Goal: Task Accomplishment & Management: Complete application form

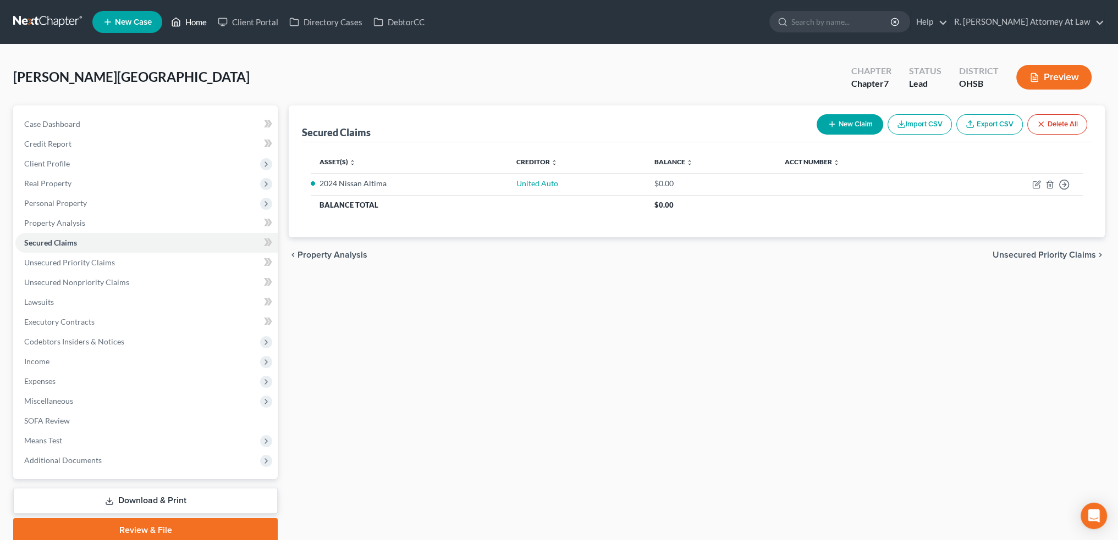
click at [192, 19] on link "Home" at bounding box center [189, 22] width 47 height 20
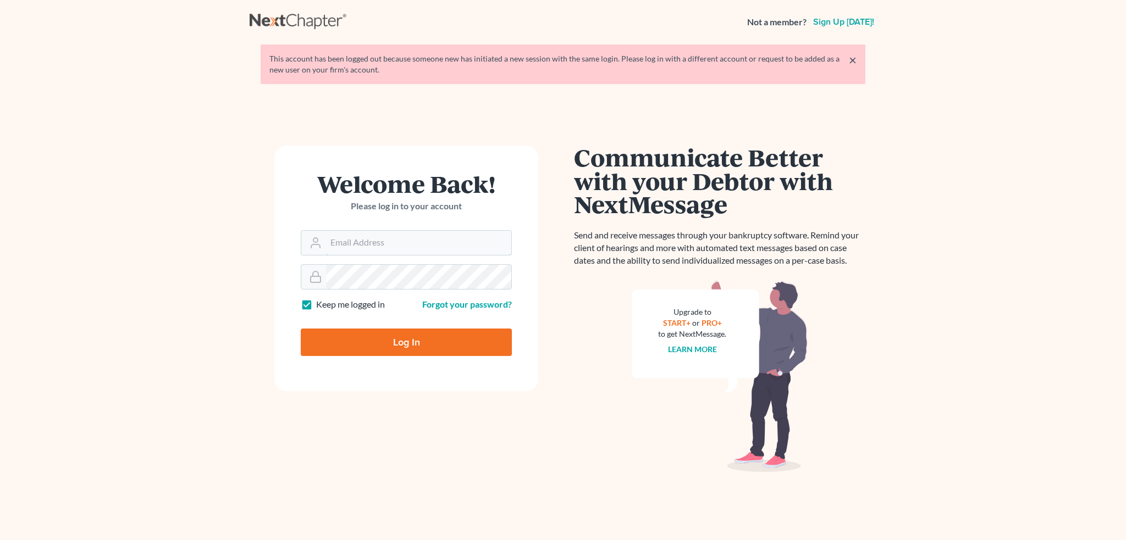
type input "[EMAIL_ADDRESS][DOMAIN_NAME]"
click at [401, 333] on input "Log In" at bounding box center [406, 342] width 211 height 27
type input "Thinking..."
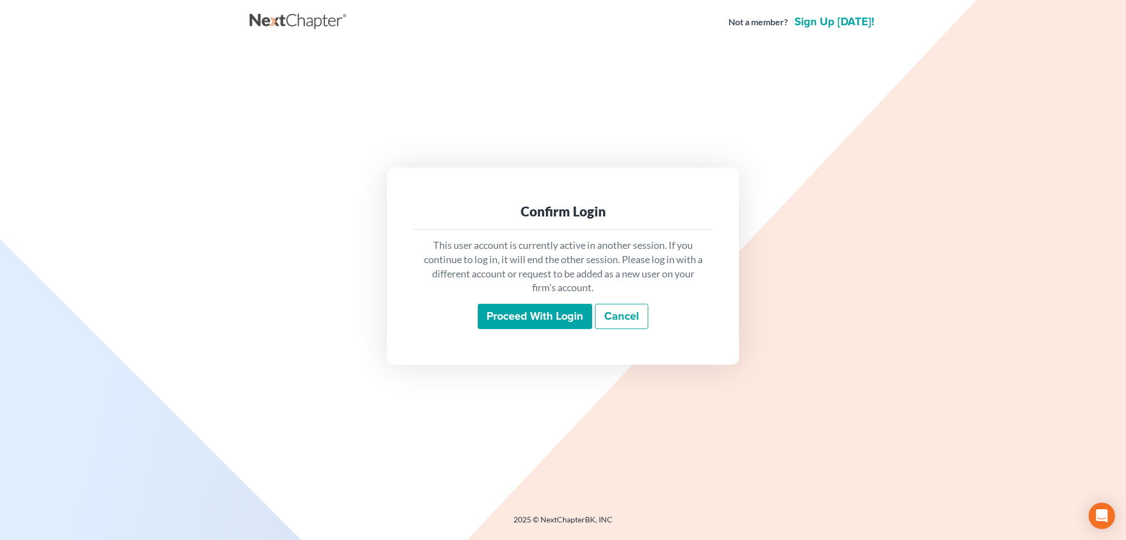
click at [512, 318] on input "Proceed with login" at bounding box center [535, 316] width 114 height 25
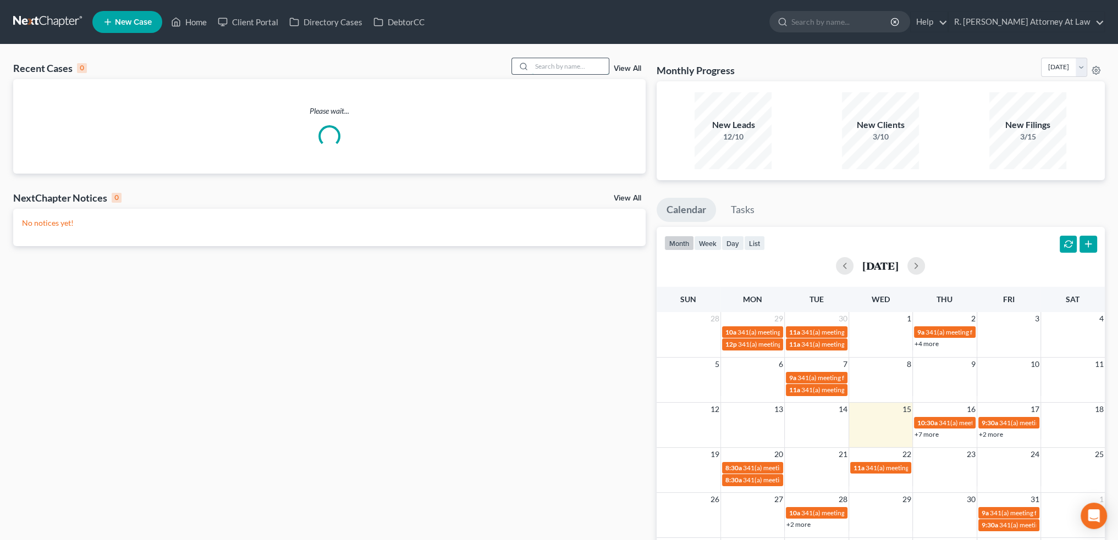
click at [564, 65] on input "search" at bounding box center [570, 66] width 77 height 16
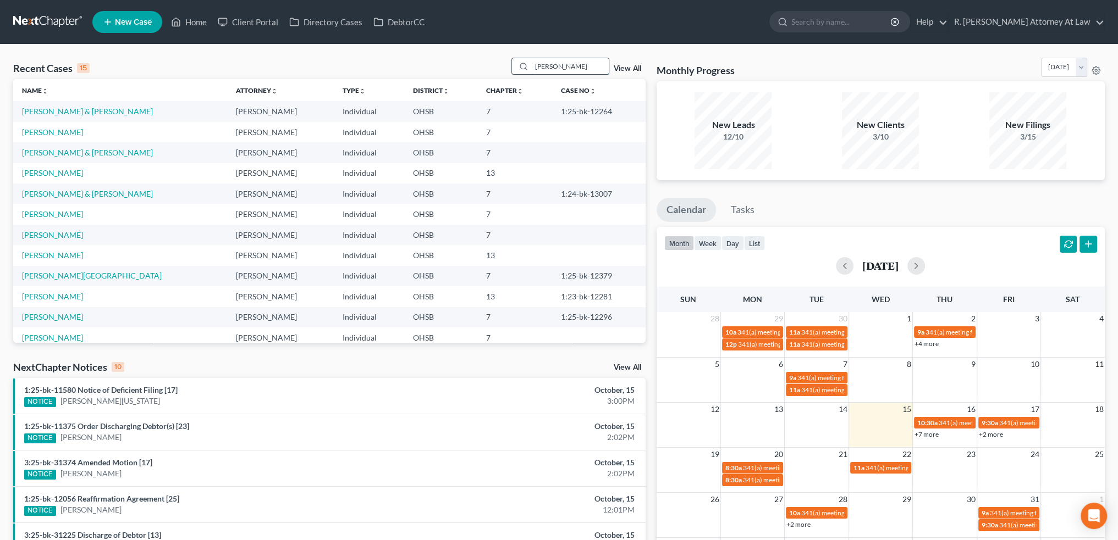
type input "taylor"
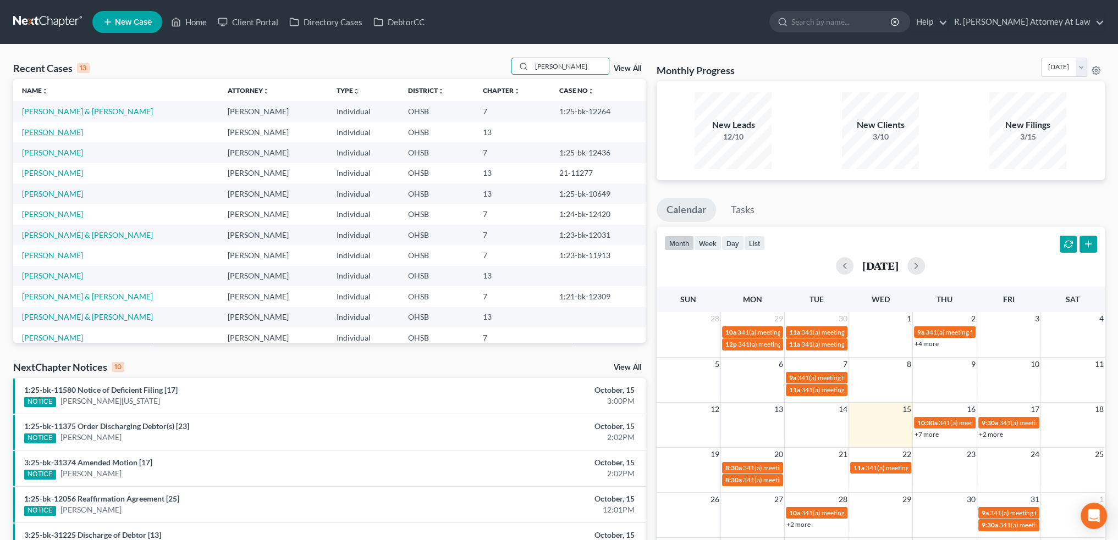
click at [59, 133] on link "Taylor, Malcolm" at bounding box center [52, 132] width 61 height 9
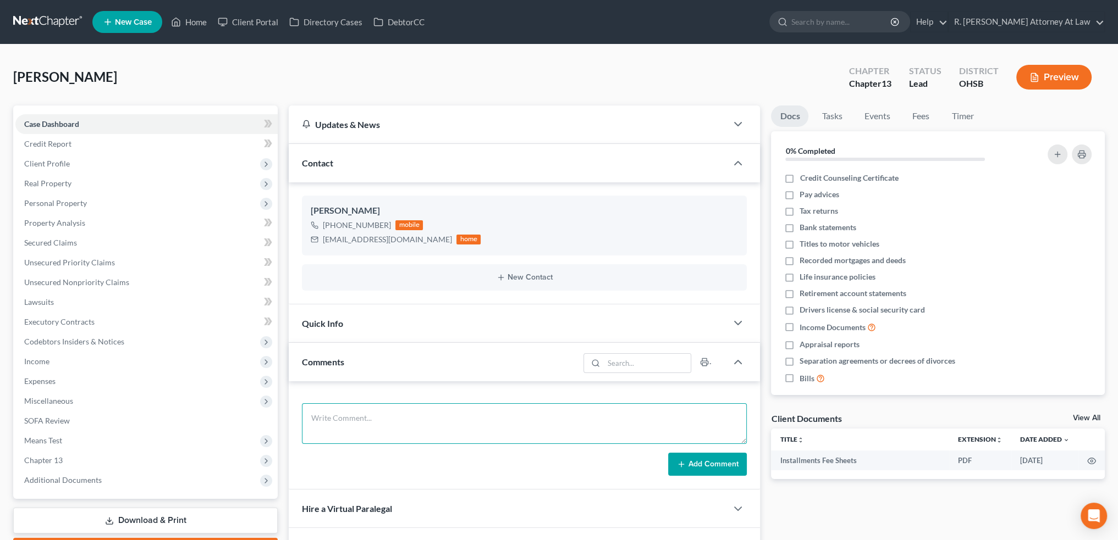
drag, startPoint x: 360, startPoint y: 418, endPoint x: 356, endPoint y: 413, distance: 6.3
click at [360, 418] on textarea at bounding box center [524, 424] width 445 height 41
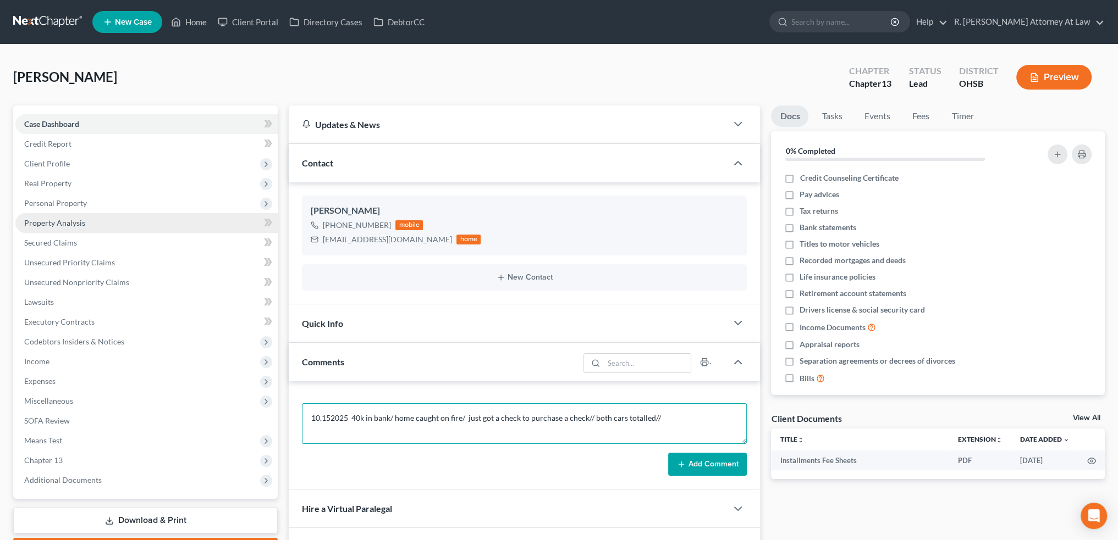
type textarea "10.152025 40k in bank/ home caught on fire/ just got a check to purchase a chec…"
click at [48, 220] on span "Property Analysis" at bounding box center [54, 222] width 61 height 9
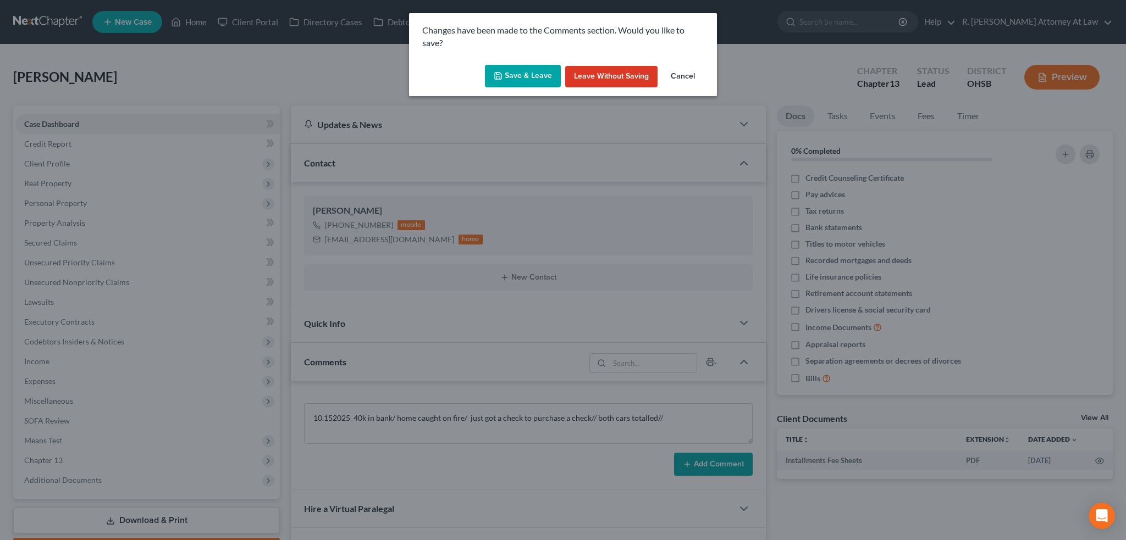
click at [525, 76] on button "Save & Leave" at bounding box center [523, 76] width 76 height 23
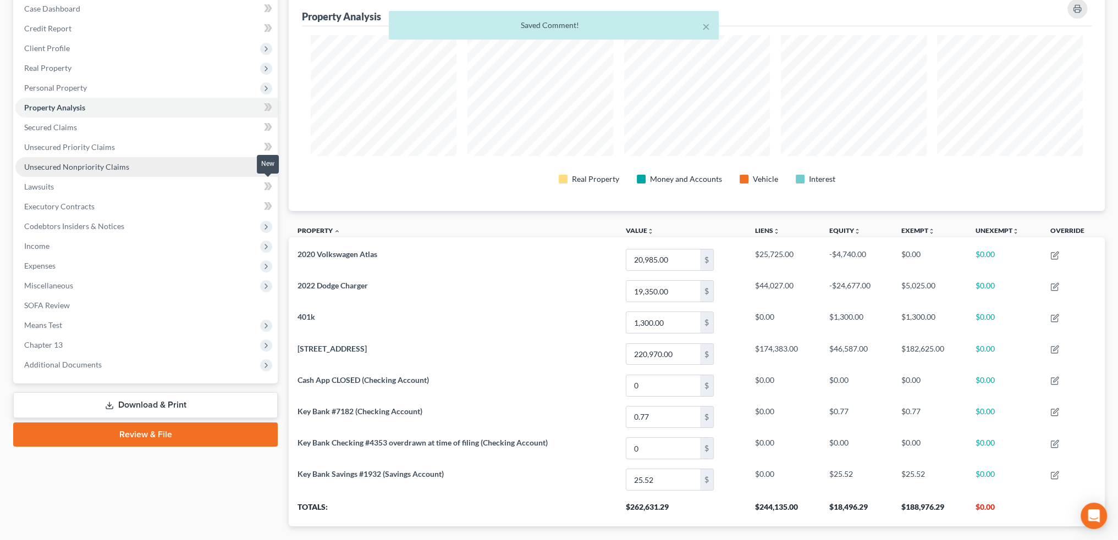
scroll to position [11, 0]
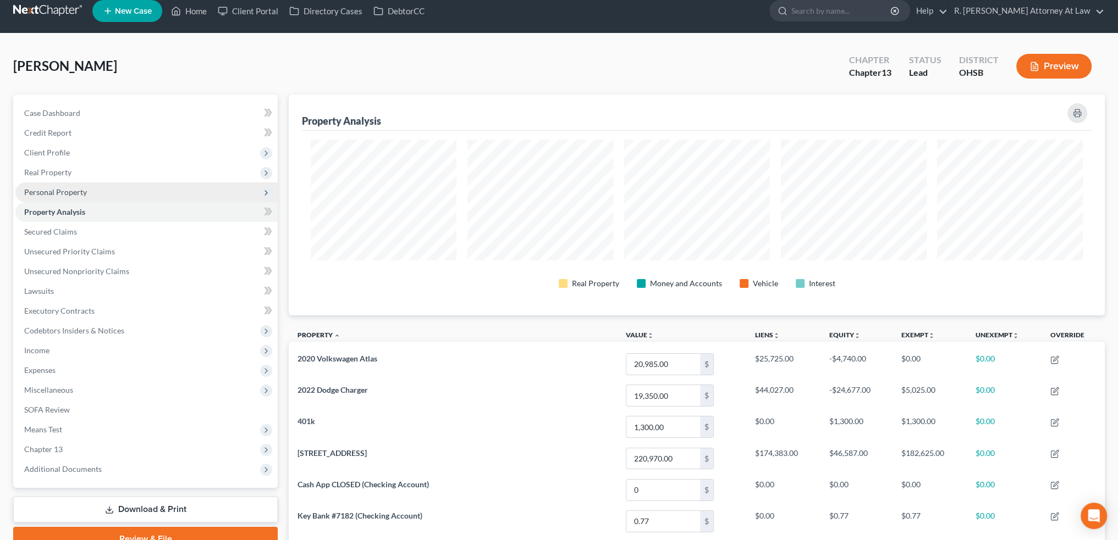
click at [35, 191] on span "Personal Property" at bounding box center [55, 191] width 63 height 9
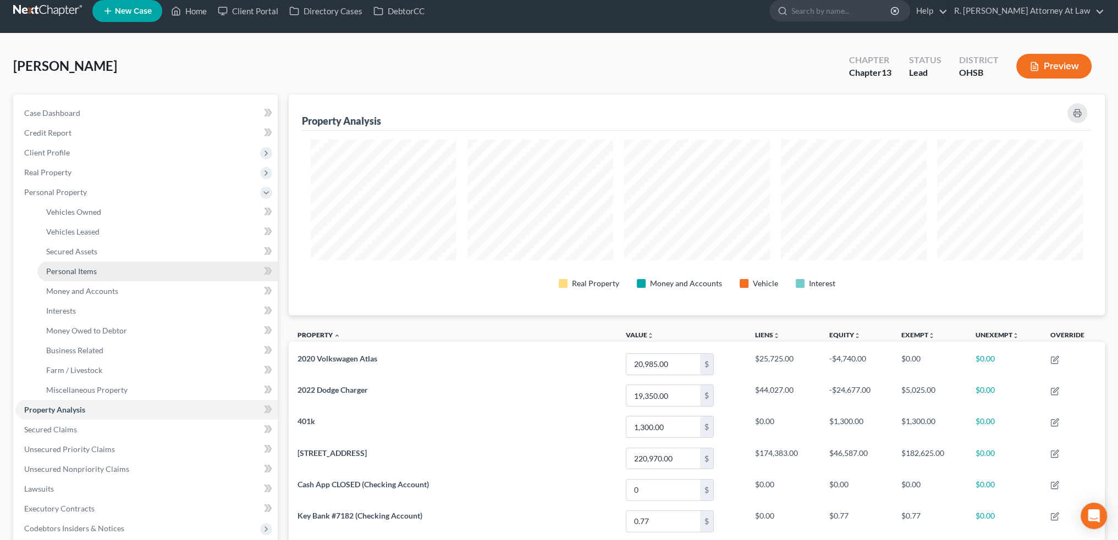
click at [64, 267] on span "Personal Items" at bounding box center [71, 271] width 51 height 9
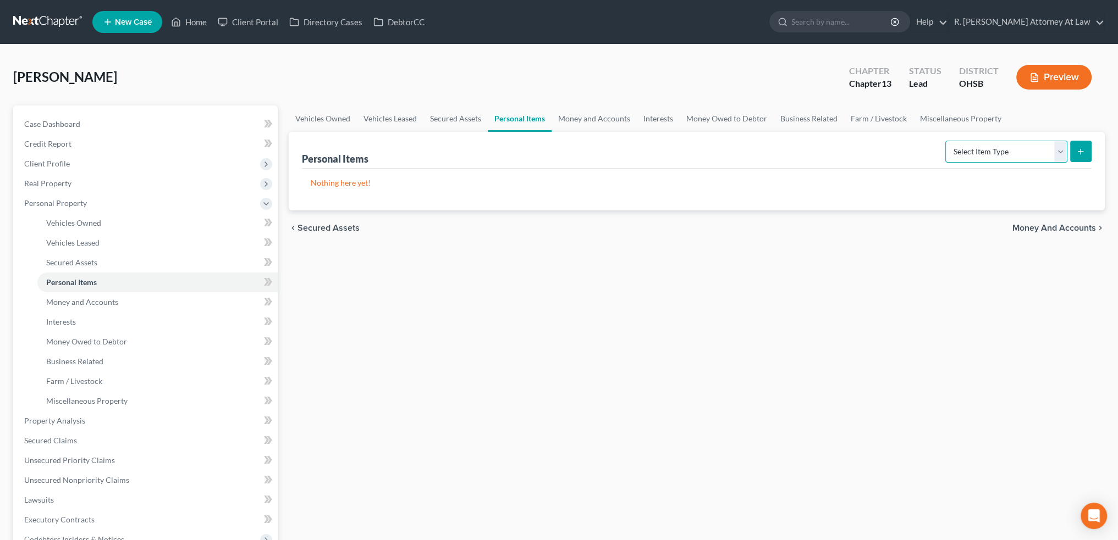
click at [957, 150] on select "Select Item Type Clothing Collectibles Of Value Electronics Firearms Household …" at bounding box center [1006, 152] width 122 height 22
select select "household_goods"
click at [946, 141] on select "Select Item Type Clothing Collectibles Of Value Electronics Firearms Household …" at bounding box center [1006, 152] width 122 height 22
click at [1083, 153] on icon "submit" at bounding box center [1080, 151] width 9 height 9
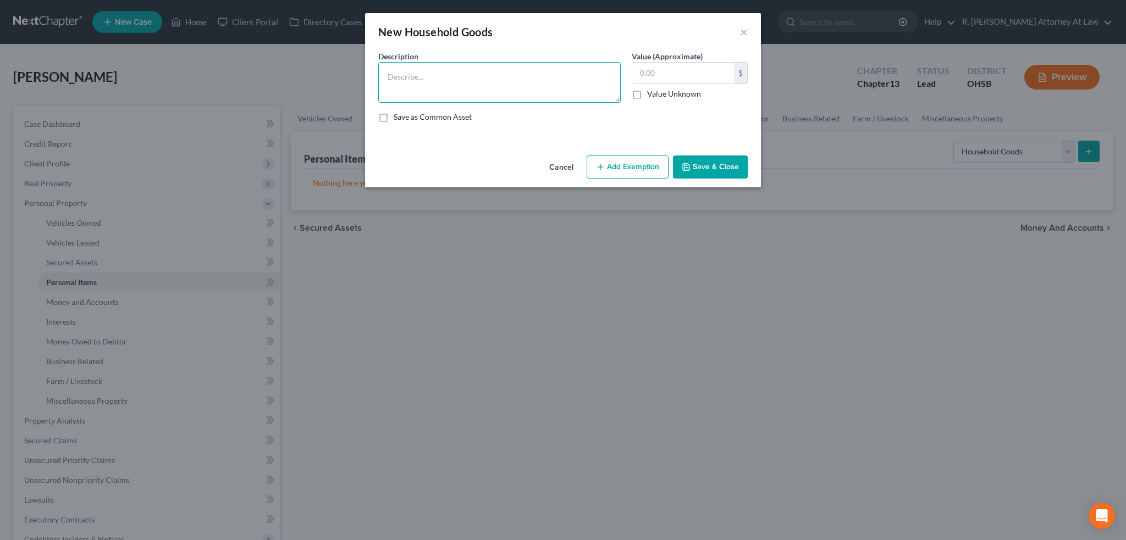
click at [446, 82] on textarea at bounding box center [499, 82] width 242 height 41
type textarea "household goods"
click at [648, 167] on button "Add Exemption" at bounding box center [628, 167] width 82 height 23
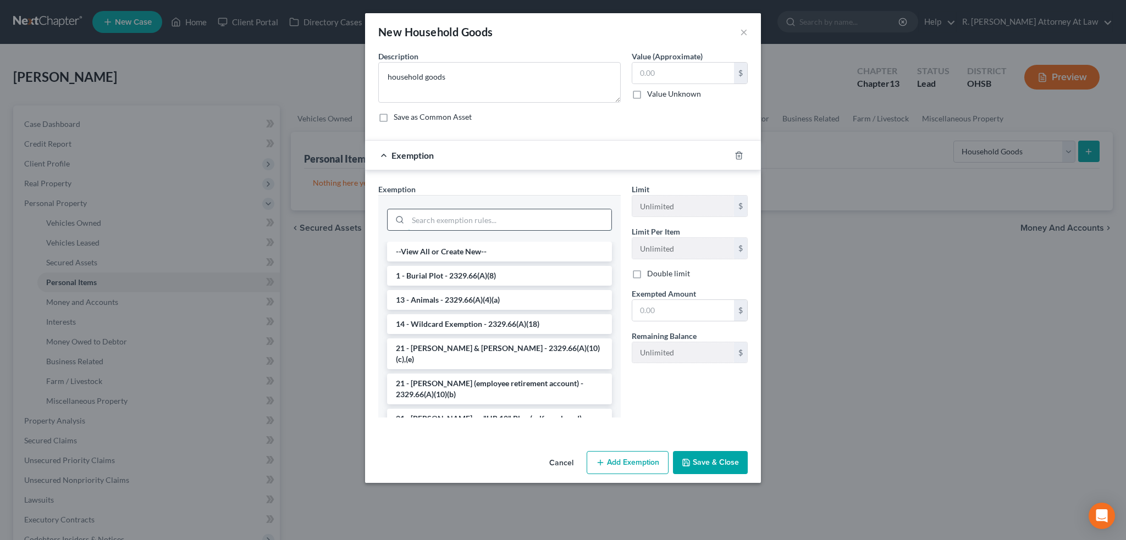
click at [421, 219] on input "search" at bounding box center [509, 219] width 203 height 21
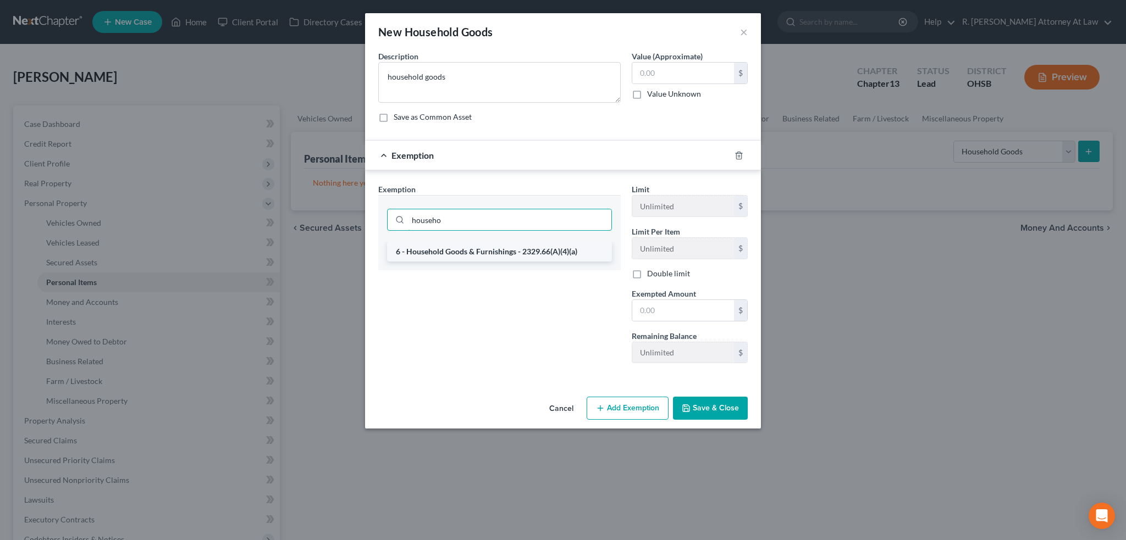
type input "househo"
click at [450, 252] on li "6 - Household Goods & Furnishings - 2329.66(A)(4)(a)" at bounding box center [499, 252] width 225 height 20
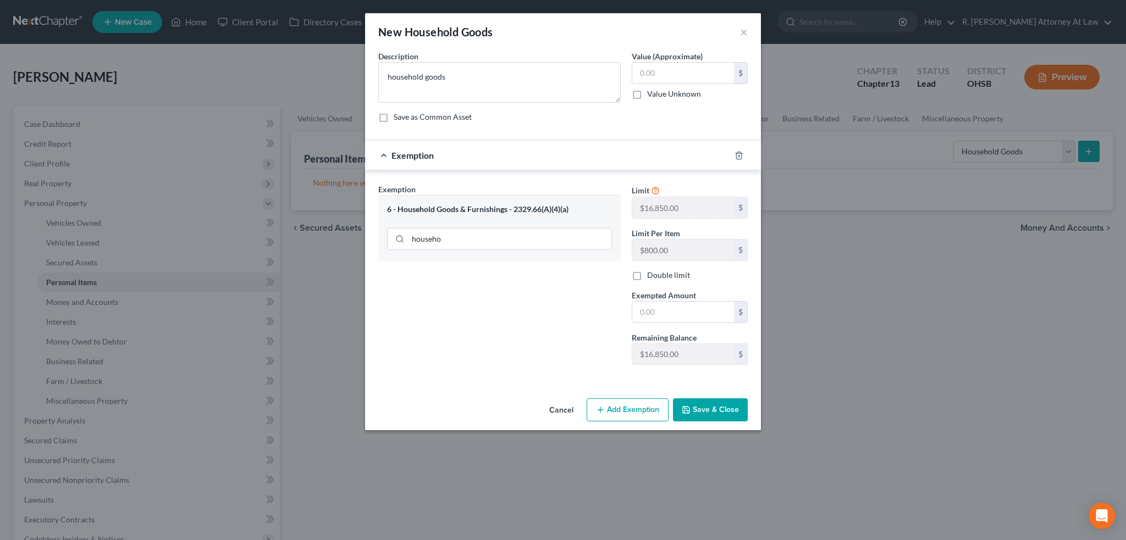
click at [705, 409] on button "Save & Close" at bounding box center [710, 410] width 75 height 23
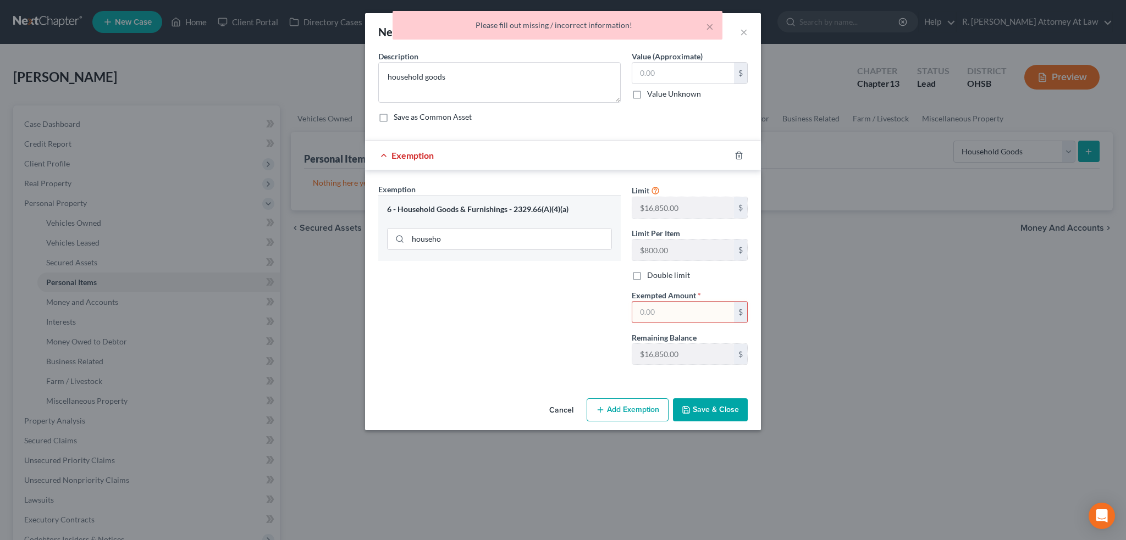
click at [644, 313] on input "text" at bounding box center [683, 312] width 102 height 21
type input "0"
click at [605, 376] on div "Exemption Set must be selected for CA. Exemption * 6 - Household Goods & Furnis…" at bounding box center [563, 276] width 396 height 213
click at [701, 402] on button "Save & Close" at bounding box center [710, 410] width 75 height 23
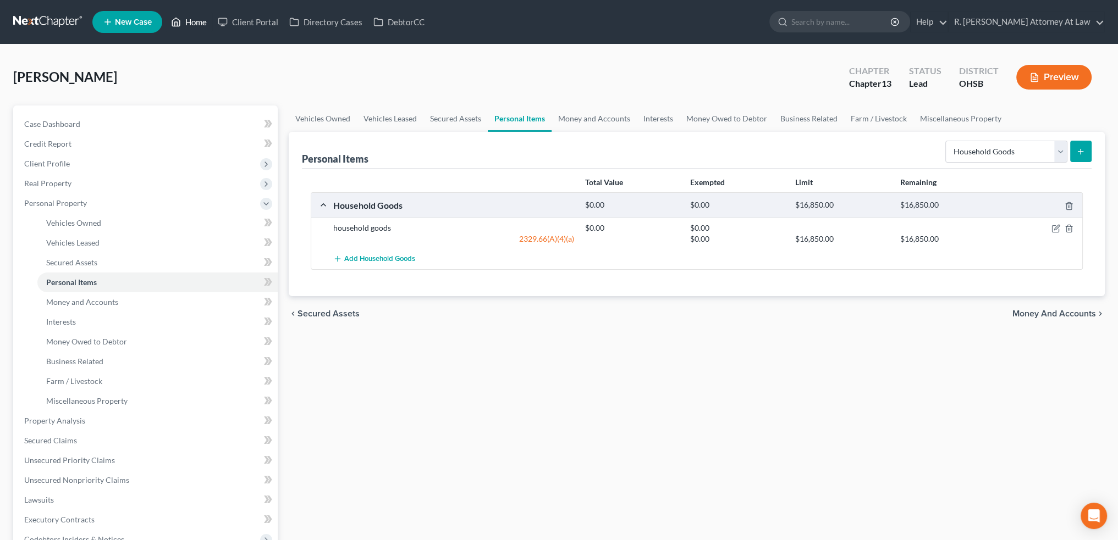
click at [190, 23] on link "Home" at bounding box center [189, 22] width 47 height 20
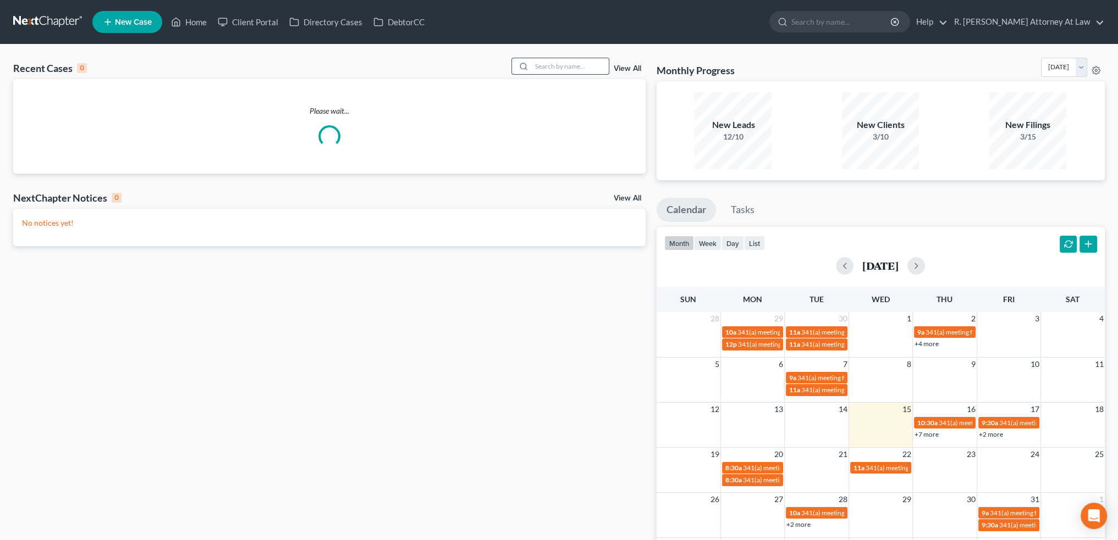
click at [545, 68] on input "search" at bounding box center [570, 66] width 77 height 16
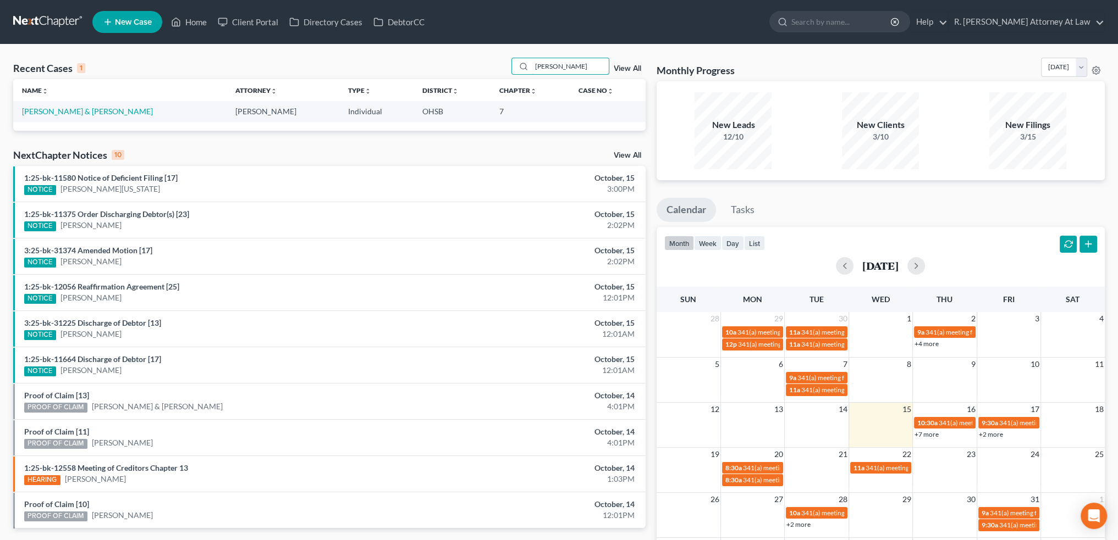
type input "epperson"
click at [42, 110] on link "Epperson, Frederick & Deborah" at bounding box center [87, 111] width 131 height 9
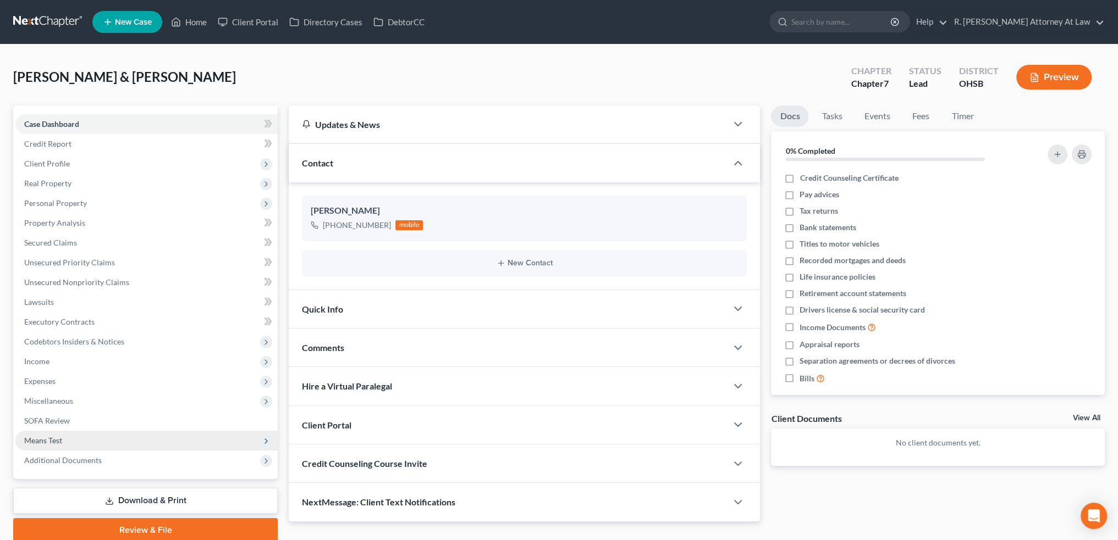
click at [42, 436] on span "Means Test" at bounding box center [43, 440] width 38 height 9
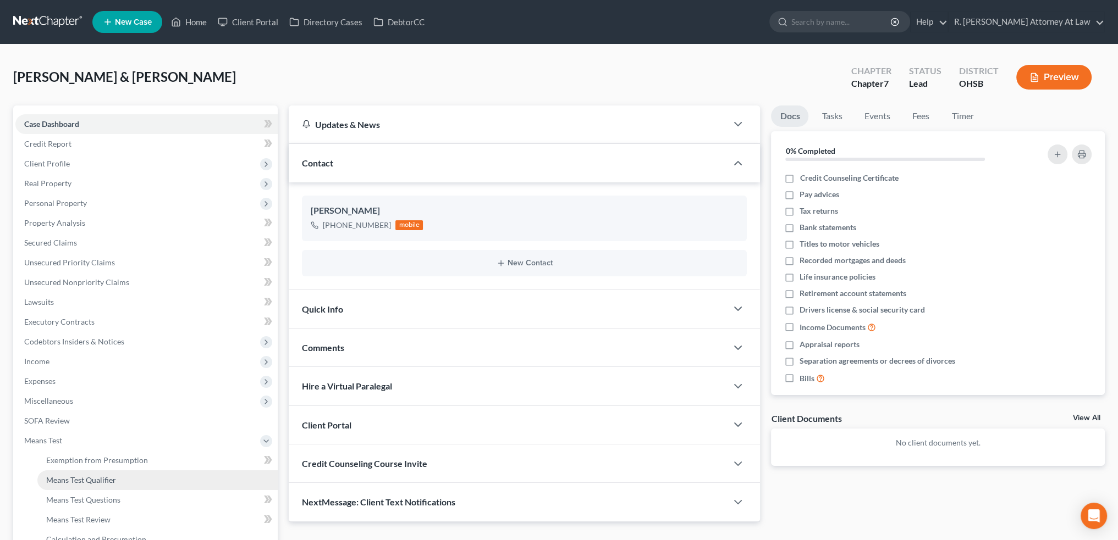
click at [67, 482] on span "Means Test Qualifier" at bounding box center [81, 480] width 70 height 9
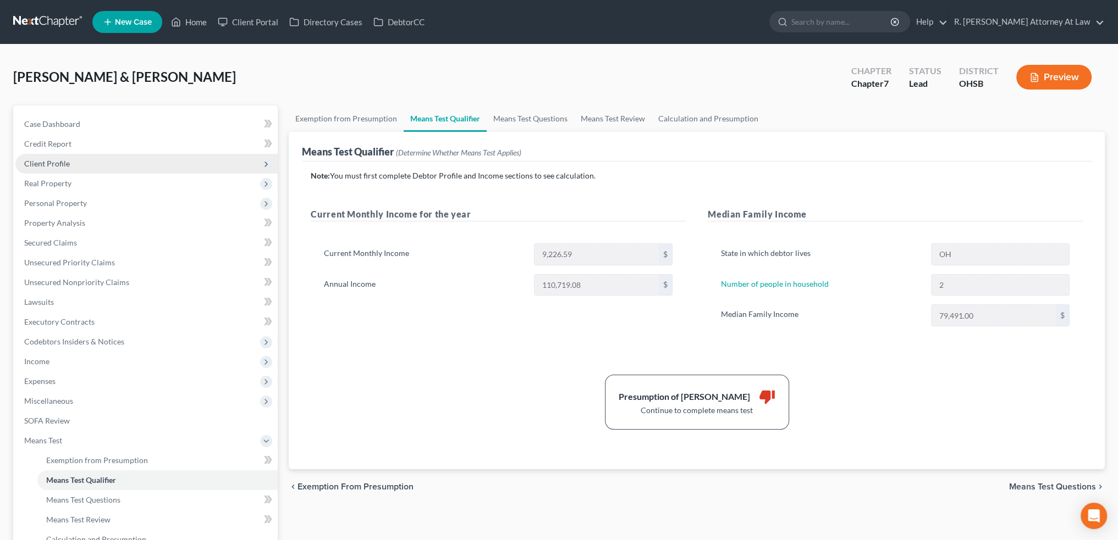
click at [32, 162] on span "Client Profile" at bounding box center [47, 163] width 46 height 9
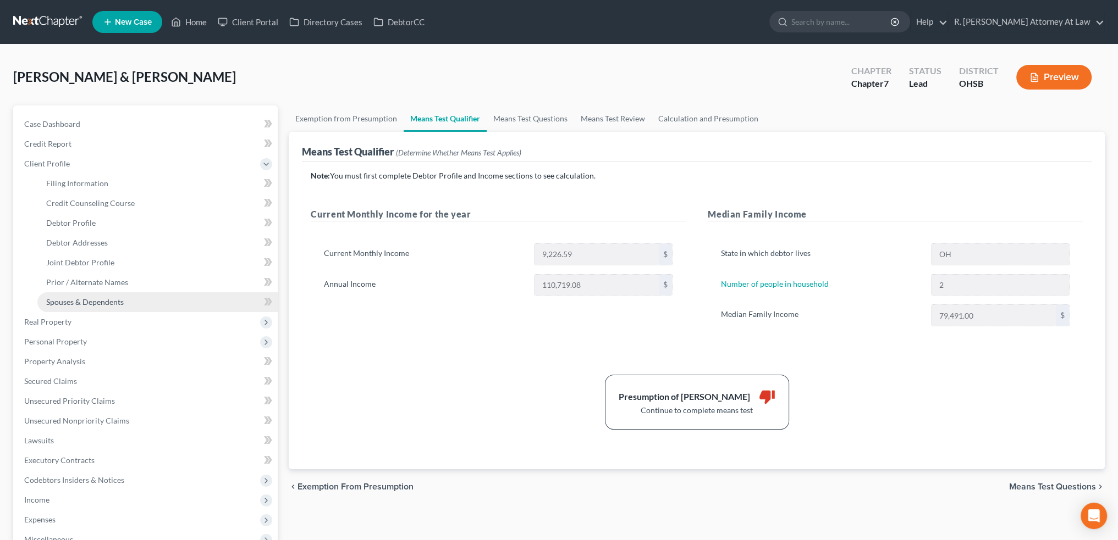
click at [98, 300] on span "Spouses & Dependents" at bounding box center [85, 301] width 78 height 9
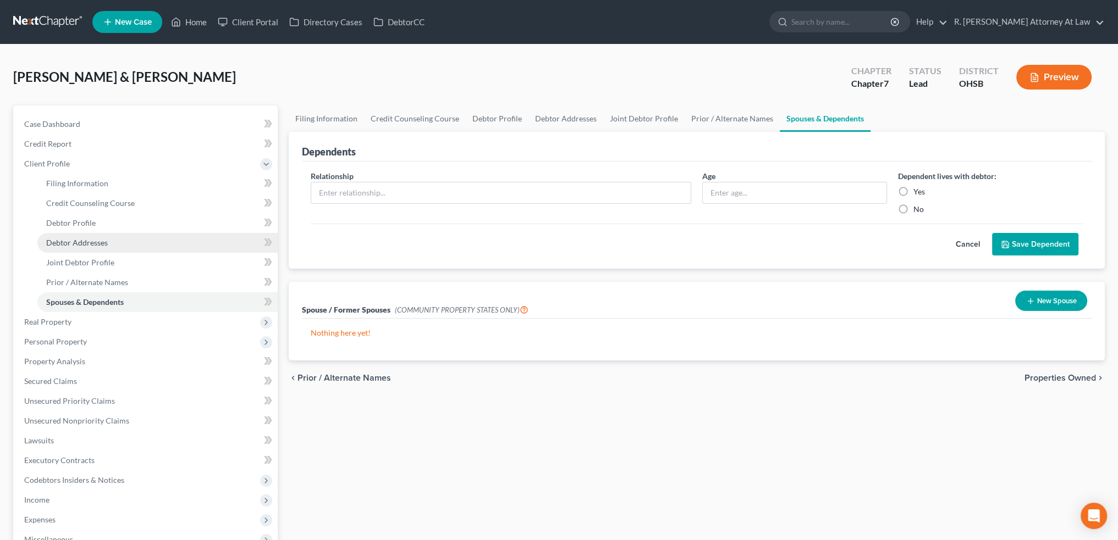
click at [70, 243] on span "Debtor Addresses" at bounding box center [77, 242] width 62 height 9
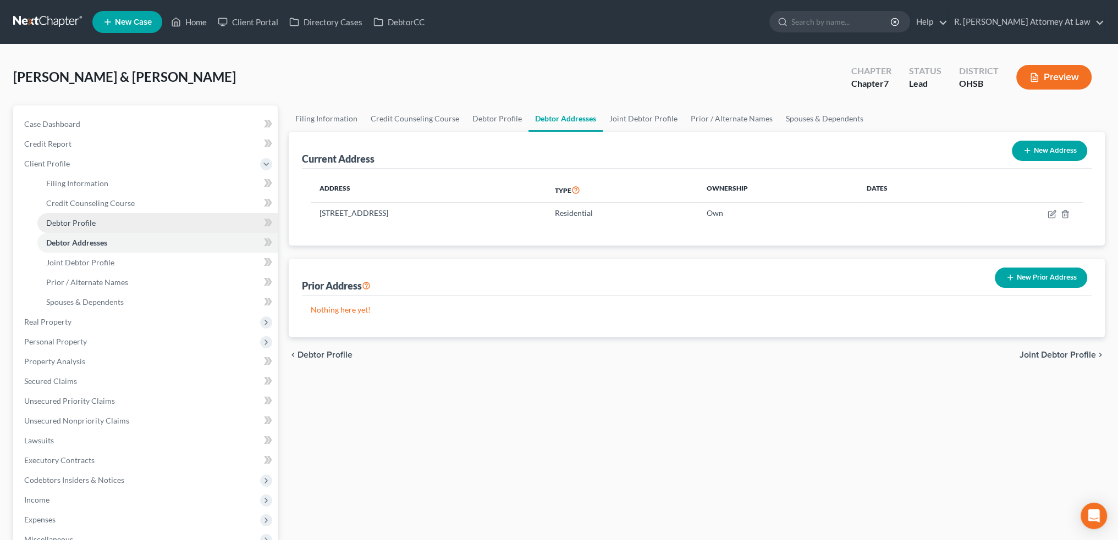
click at [66, 216] on link "Debtor Profile" at bounding box center [157, 223] width 240 height 20
select select "1"
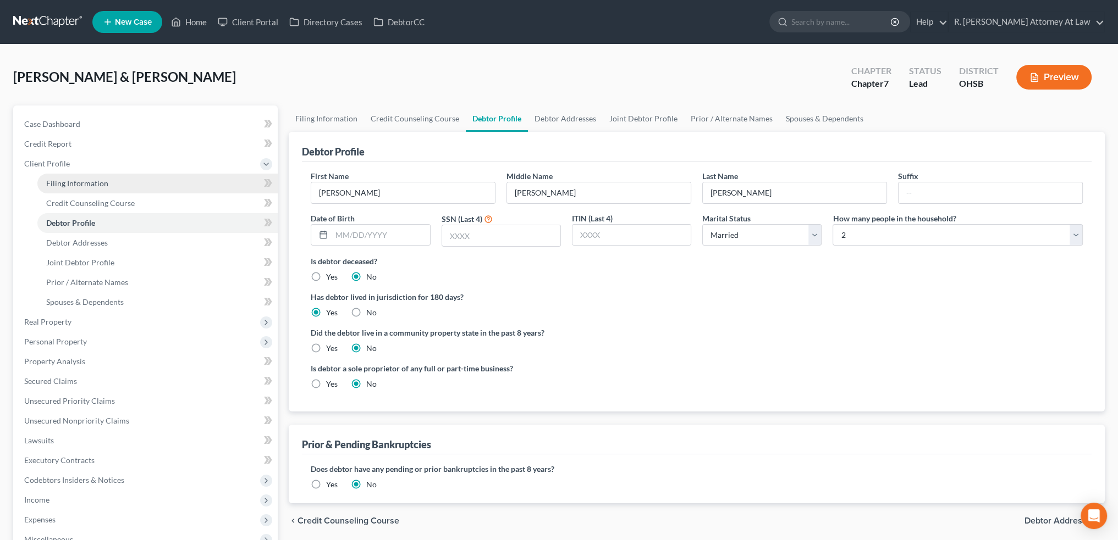
click at [80, 181] on span "Filing Information" at bounding box center [77, 183] width 62 height 9
select select "1"
select select "0"
select select "36"
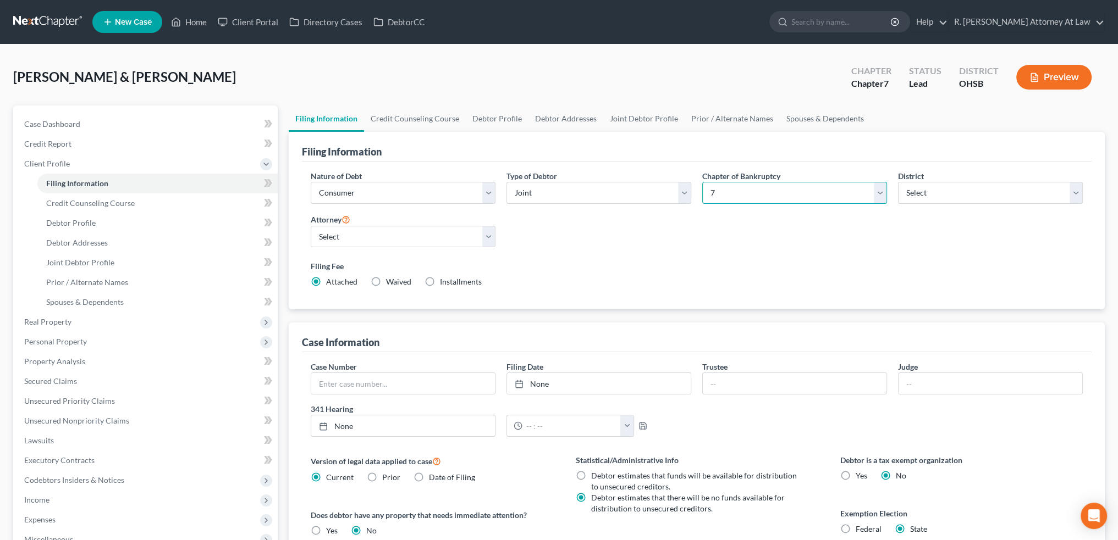
click at [756, 195] on select "Select 7 11 12 13" at bounding box center [794, 193] width 185 height 22
select select "3"
click at [702, 182] on select "Select 7 11 12 13" at bounding box center [794, 193] width 185 height 22
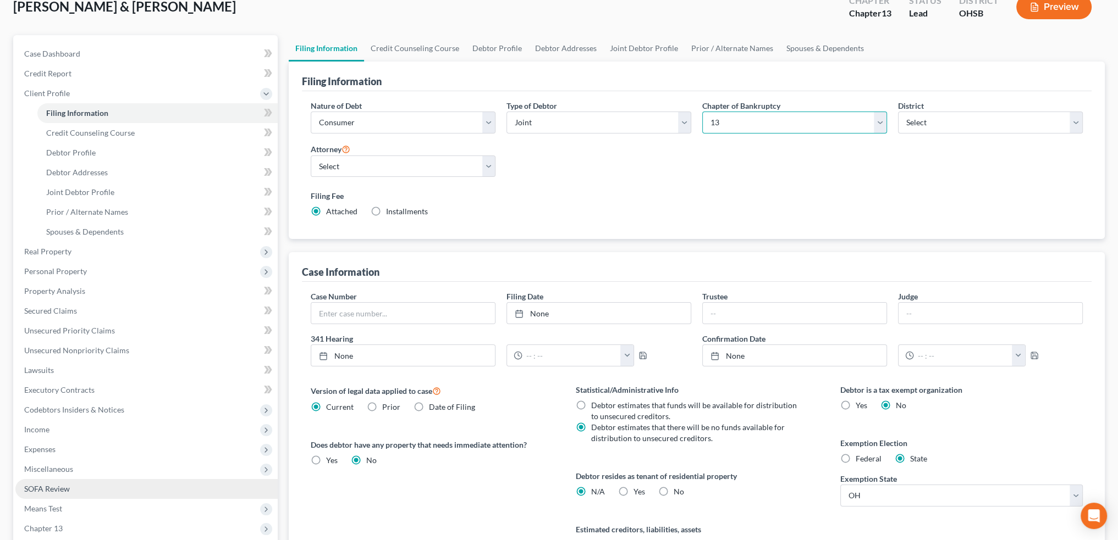
scroll to position [201, 0]
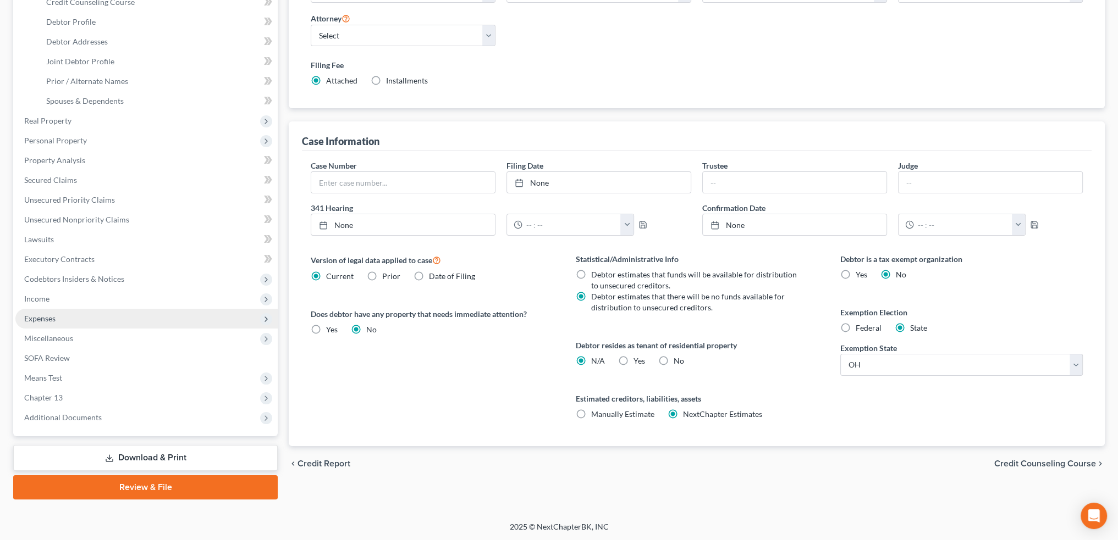
click at [29, 318] on span "Expenses" at bounding box center [39, 318] width 31 height 9
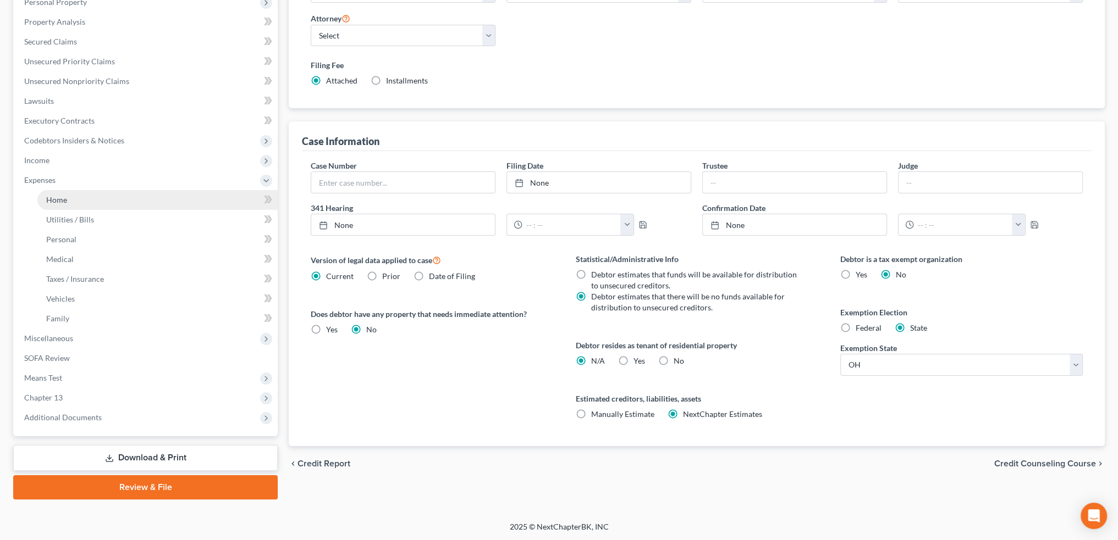
click at [47, 200] on span "Home" at bounding box center [56, 199] width 21 height 9
